Goal: Task Accomplishment & Management: Manage account settings

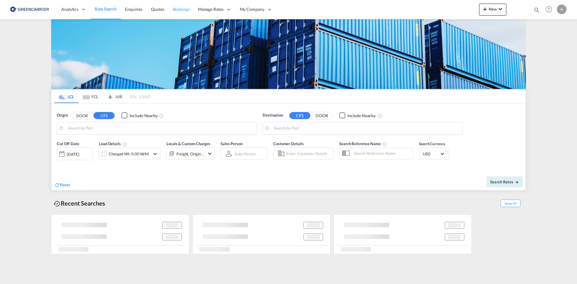
type input "DK-2880, Bagsværd"
type input "Altamira, MXATM"
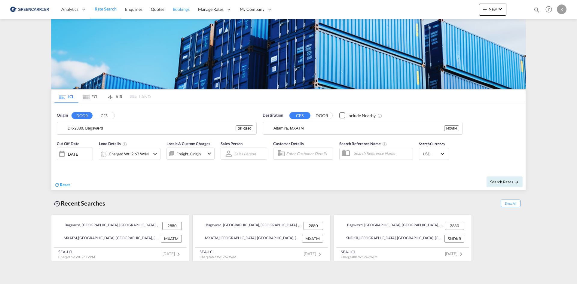
click at [179, 8] on span "Bookings" at bounding box center [181, 9] width 17 height 5
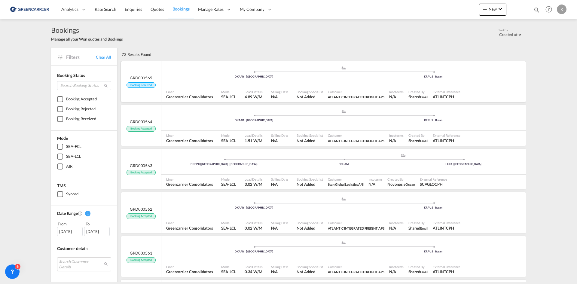
click at [176, 80] on div ".a{fill:#aaa8ad;} .a{fill:#aaa8ad;} DKAAR | [GEOGRAPHIC_DATA] KRPUS | [GEOGRAPH…" at bounding box center [343, 75] width 364 height 18
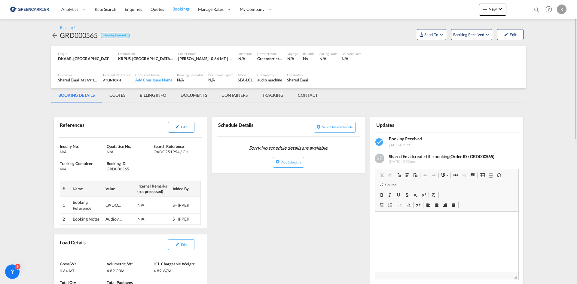
click at [186, 125] on span "Edit" at bounding box center [184, 127] width 6 height 4
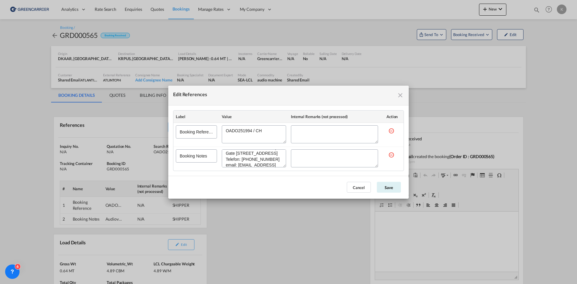
scroll to position [29, 0]
drag, startPoint x: 228, startPoint y: 153, endPoint x: 291, endPoint y: 164, distance: 63.7
click at [291, 164] on tr "Booking Notes" at bounding box center [288, 159] width 230 height 24
click at [400, 95] on md-icon "icon-close fg-AAA8AD cursor" at bounding box center [399, 95] width 7 height 7
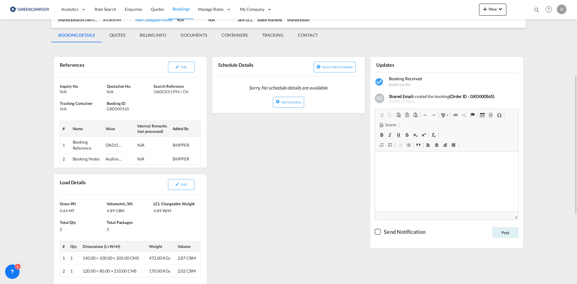
scroll to position [90, 0]
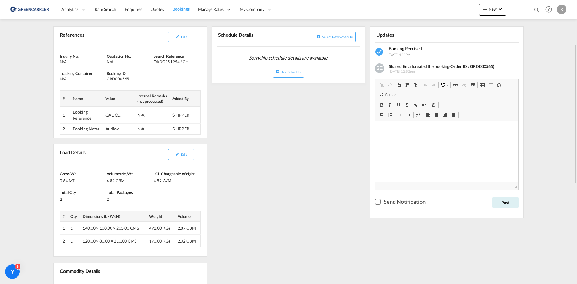
click at [247, 152] on div "References Edit Inquiry No. N/A Quotation No. N/A Search Reference OADO251994 /…" at bounding box center [288, 244] width 474 height 457
click at [109, 77] on div "GRD000565" at bounding box center [129, 78] width 45 height 5
copy div "GRD000565"
drag, startPoint x: 154, startPoint y: 63, endPoint x: 193, endPoint y: 64, distance: 39.1
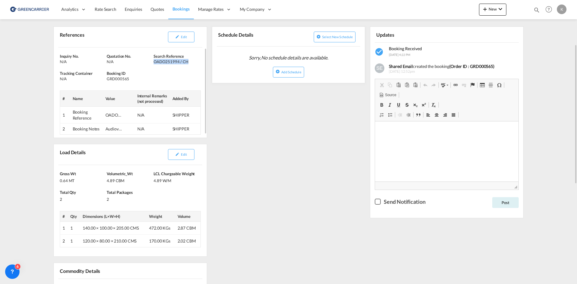
click at [193, 64] on div "OADO251994 / CH" at bounding box center [175, 61] width 45 height 5
copy div "OADO251994 / CH"
click at [179, 33] on button "Edit" at bounding box center [181, 37] width 26 height 11
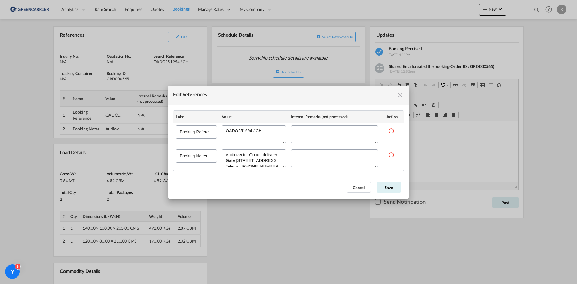
scroll to position [29, 0]
drag, startPoint x: 225, startPoint y: 153, endPoint x: 287, endPoint y: 179, distance: 67.3
click at [287, 179] on md-dialog "Edit References Label Value Internal Remarks (not processed) Action Booking Ref…" at bounding box center [288, 142] width 240 height 113
drag, startPoint x: 358, startPoint y: 189, endPoint x: 424, endPoint y: 64, distance: 141.3
click at [358, 188] on button "Cancel" at bounding box center [359, 187] width 24 height 11
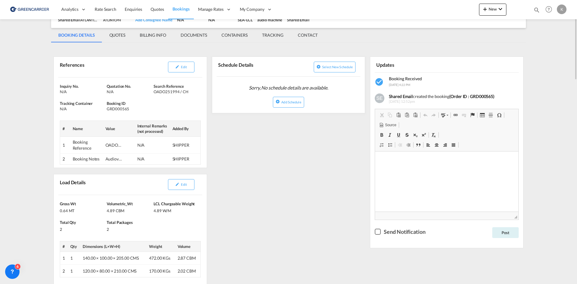
scroll to position [0, 0]
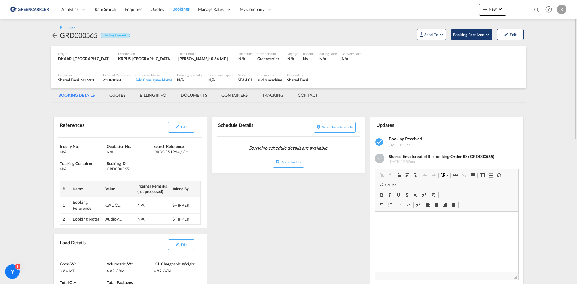
click at [473, 34] on span "Booking Received" at bounding box center [469, 35] width 32 height 6
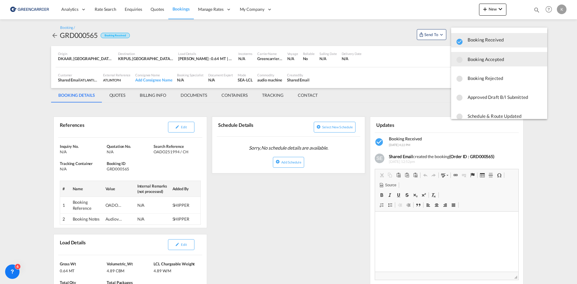
click at [470, 63] on span "Booking Accepted" at bounding box center [504, 59] width 75 height 11
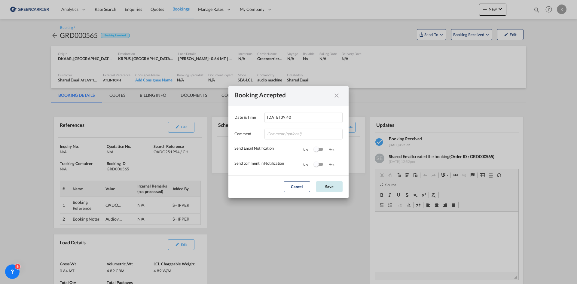
click at [329, 187] on button "Save" at bounding box center [329, 186] width 26 height 11
